Goal: Transaction & Acquisition: Purchase product/service

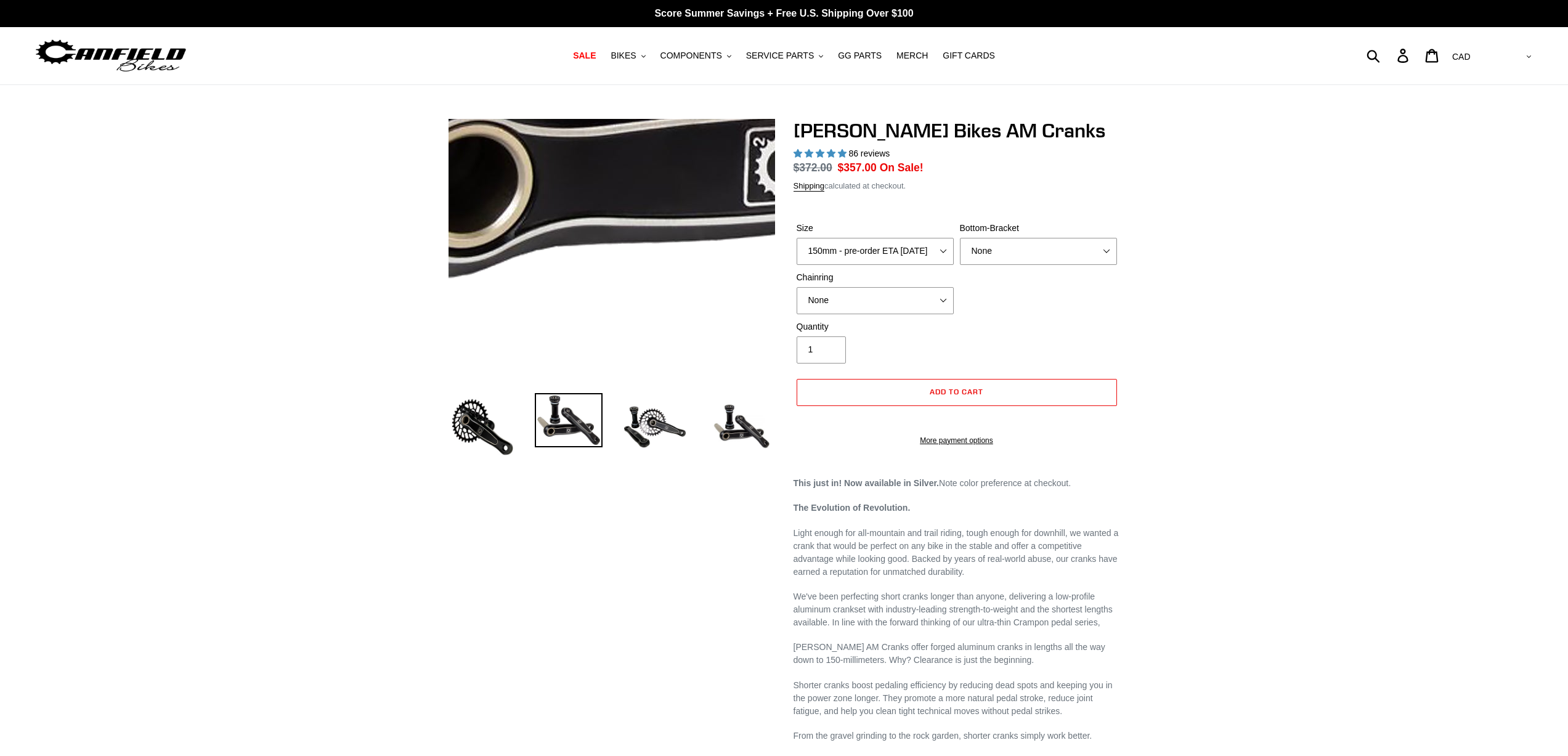
select select "highest-rating"
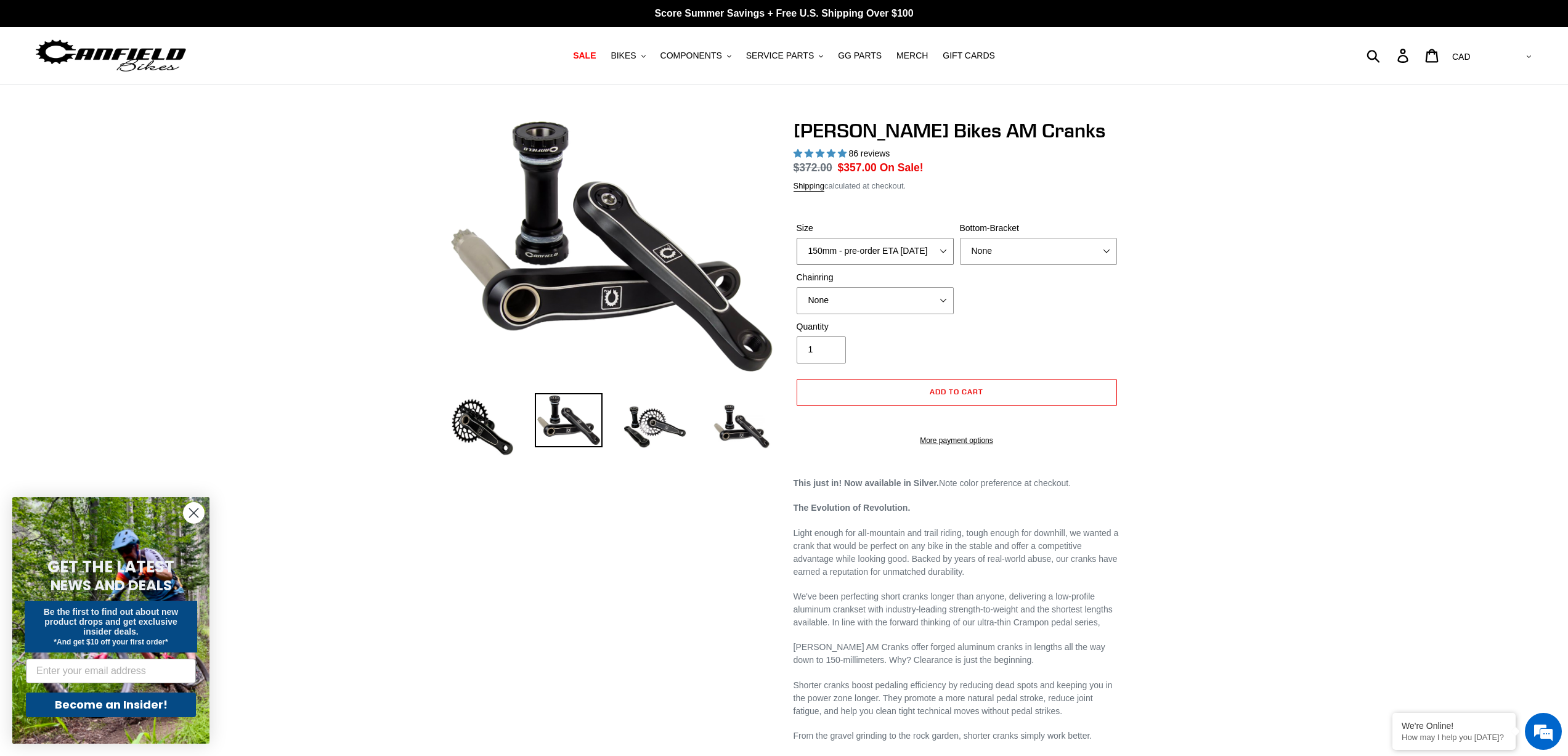
click at [938, 258] on select "150mm - pre-order ETA 9/30/25 155mm - pre-order ETA 9/30/25 160mm - pre-order E…" at bounding box center [875, 252] width 157 height 27
select select "160mm - pre-order ETA [DATE]"
click at [797, 238] on select "150mm - pre-order ETA 9/30/25 155mm - pre-order ETA 9/30/25 160mm - pre-order E…" at bounding box center [875, 252] width 157 height 27
click at [995, 263] on select "None BSA Threaded 68/73mm Press Fit PF92" at bounding box center [1038, 252] width 157 height 27
select select "BSA Threaded 68/73mm"
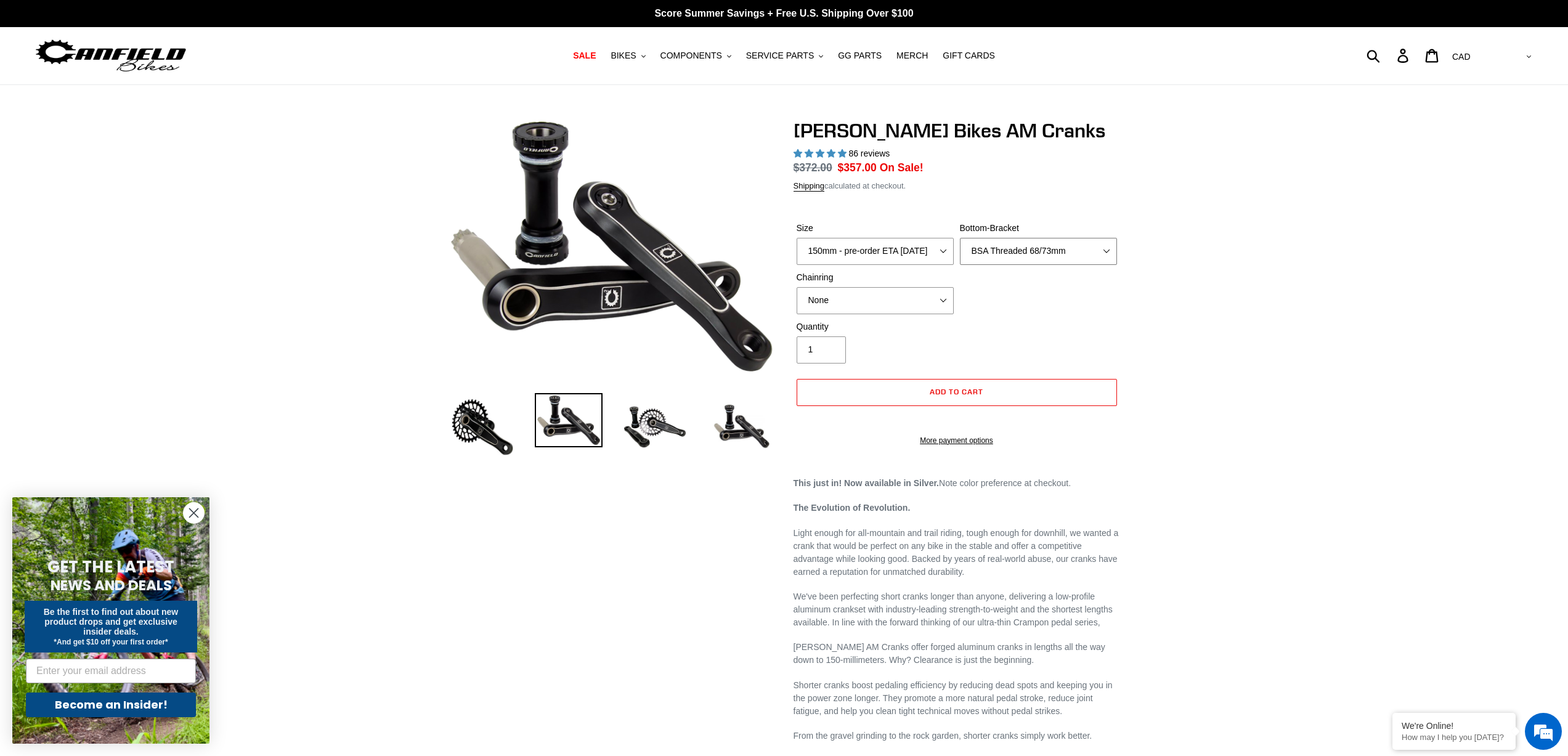
click at [960, 238] on select "None BSA Threaded 68/73mm Press Fit PF92" at bounding box center [1038, 252] width 157 height 27
click at [920, 293] on select "None 30t Round (Boost 148) 30t Oval (Boost 148) 32t Round (Boost 148) 32t Oval …" at bounding box center [875, 301] width 157 height 27
select select "30t Round (Boost 148)"
click at [797, 287] on select "None 30t Round (Boost 148) 30t Oval (Boost 148) 32t Round (Boost 148) 32t Oval …" at bounding box center [875, 301] width 157 height 27
click at [649, 420] on img at bounding box center [654, 427] width 67 height 67
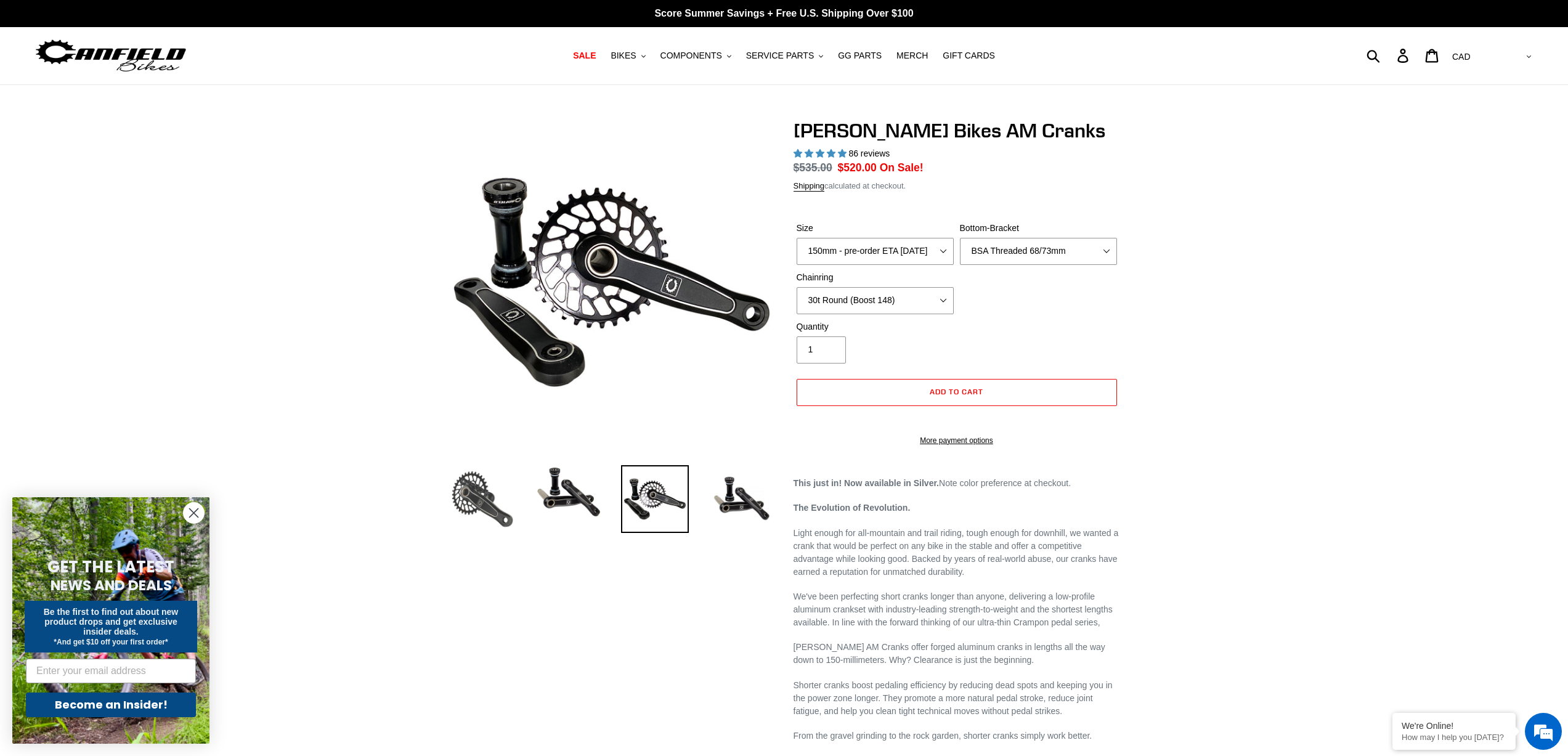
click at [479, 502] on img at bounding box center [481, 498] width 67 height 67
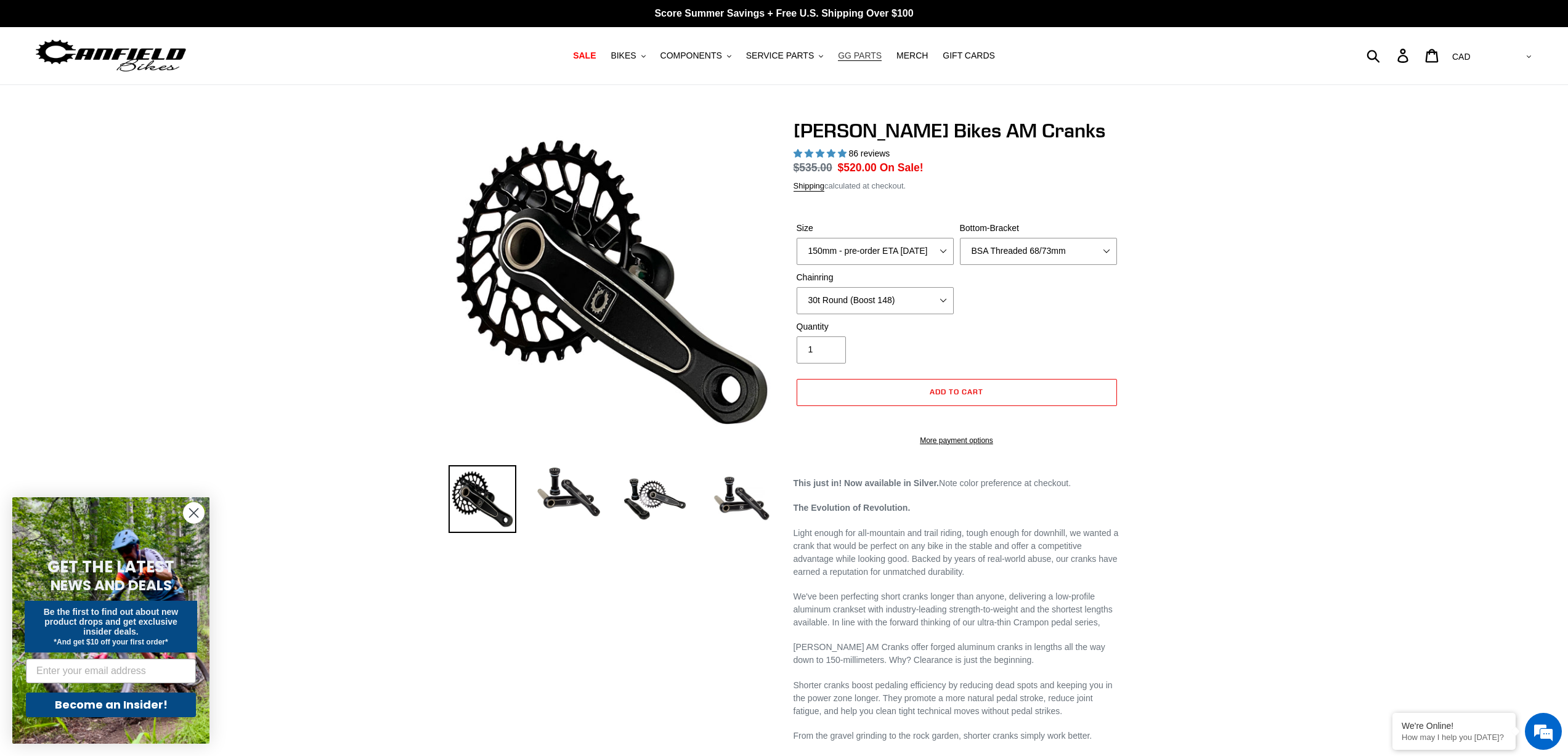
click at [847, 59] on span "GG PARTS" at bounding box center [859, 56] width 44 height 11
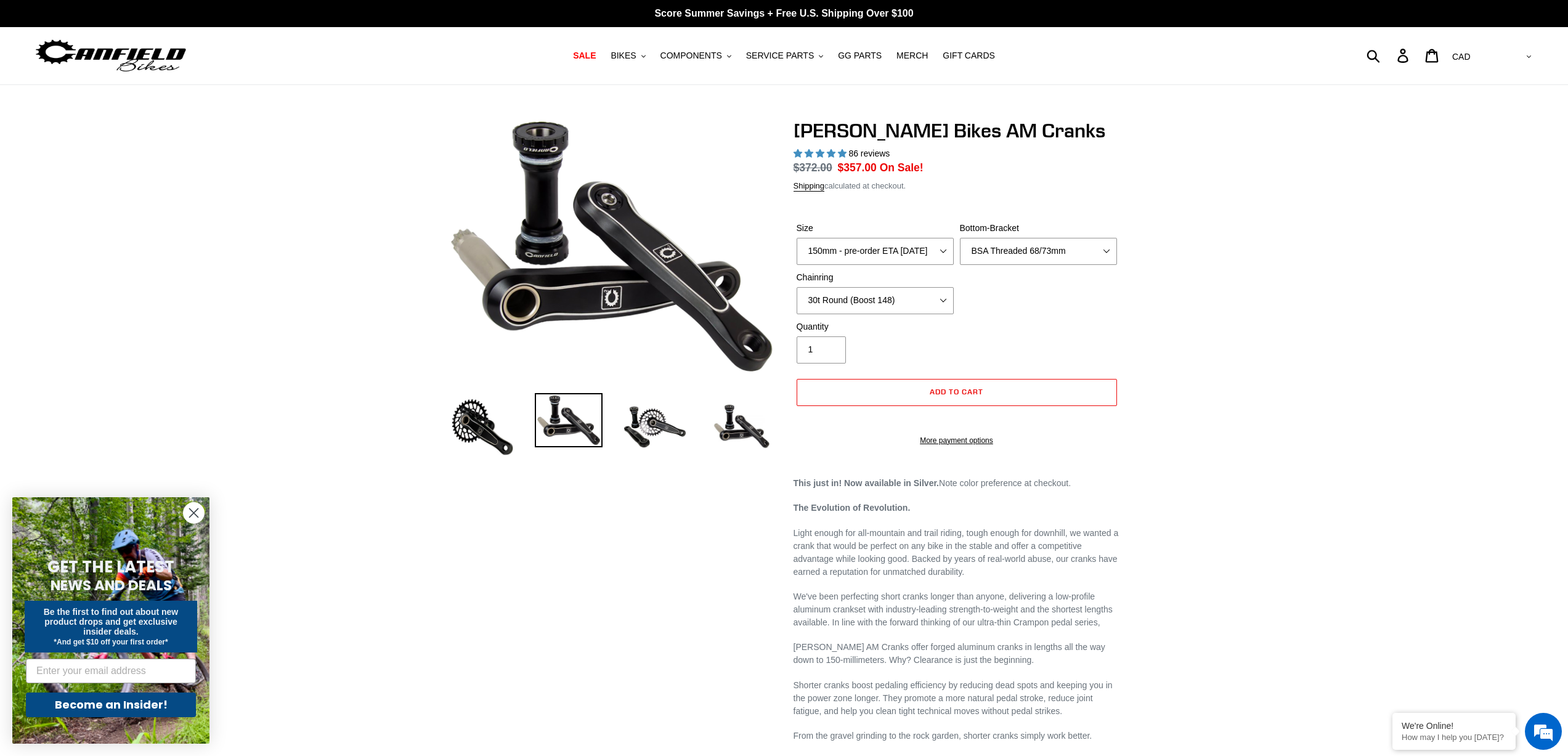
select select "160mm - pre-order ETA [DATE]"
select select "BSA Threaded 68/73mm"
select select "30t Round (Boost 148)"
select select "highest-rating"
